Goal: Check status

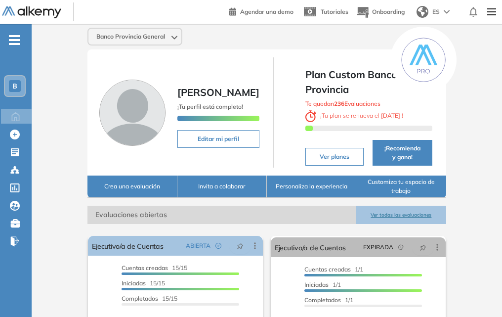
click at [16, 88] on span "B" at bounding box center [14, 86] width 5 height 8
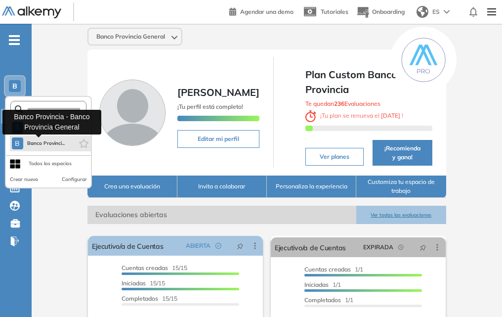
click at [33, 147] on span "Banco Provinci..." at bounding box center [46, 143] width 38 height 8
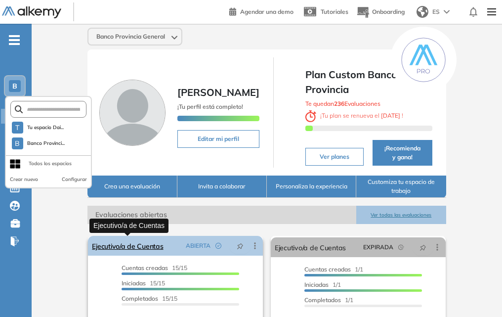
click at [143, 246] on link "Ejecutivo/a de Cuentas" at bounding box center [127, 246] width 71 height 20
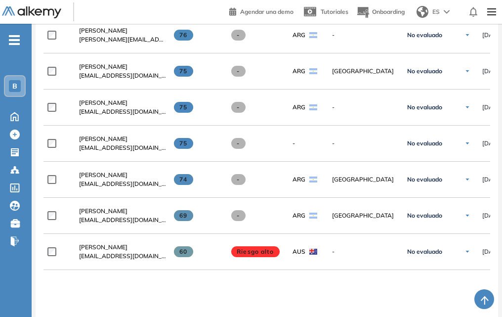
scroll to position [692, 0]
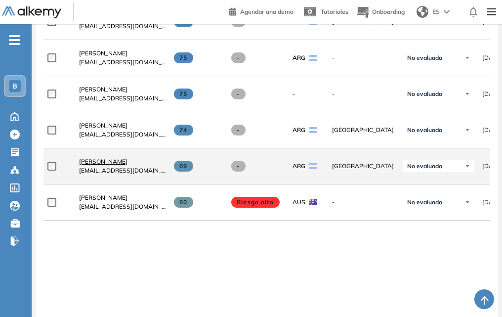
click at [96, 165] on span "[PERSON_NAME]" at bounding box center [103, 161] width 48 height 7
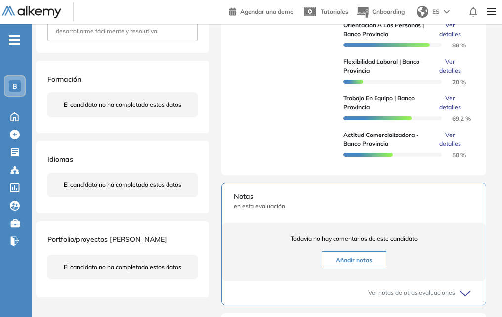
scroll to position [99, 0]
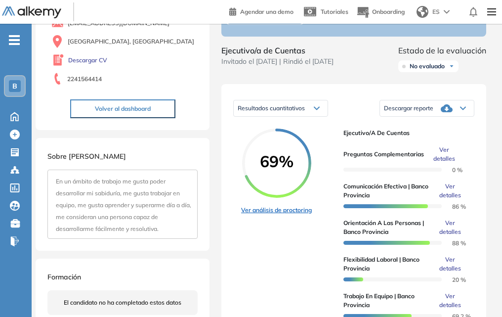
click at [287, 213] on link "Ver análisis de proctoring" at bounding box center [276, 210] width 71 height 9
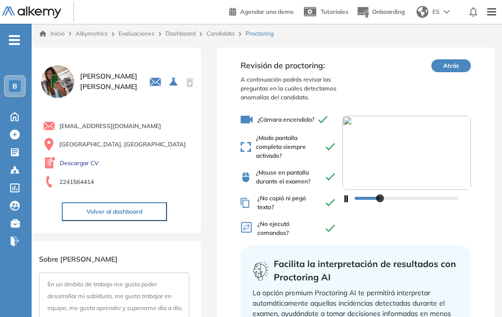
click at [372, 140] on img at bounding box center [407, 153] width 129 height 74
click at [351, 121] on img at bounding box center [407, 153] width 129 height 74
drag, startPoint x: 394, startPoint y: 195, endPoint x: 356, endPoint y: 205, distance: 39.2
click at [346, 196] on div at bounding box center [407, 198] width 129 height 16
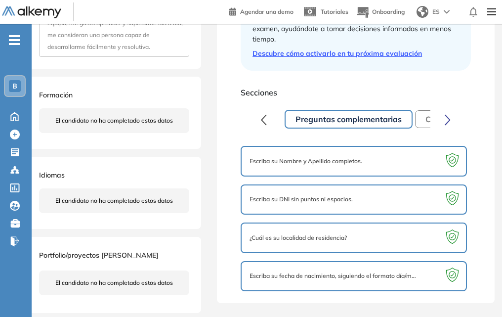
scroll to position [186, 0]
